Goal: Task Accomplishment & Management: Manage account settings

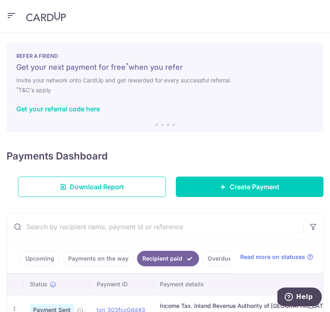
scroll to position [144, 0]
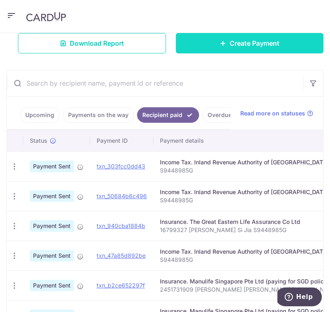
click at [227, 44] on link "Create Payment" at bounding box center [250, 43] width 148 height 20
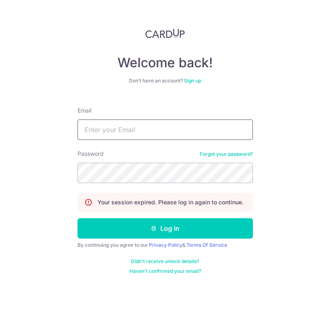
type input "[EMAIL_ADDRESS][DOMAIN_NAME]"
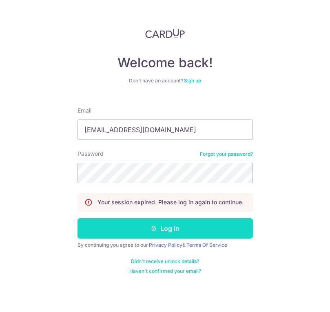
click at [157, 233] on button "Log in" at bounding box center [165, 228] width 175 height 20
